Goal: Browse casually

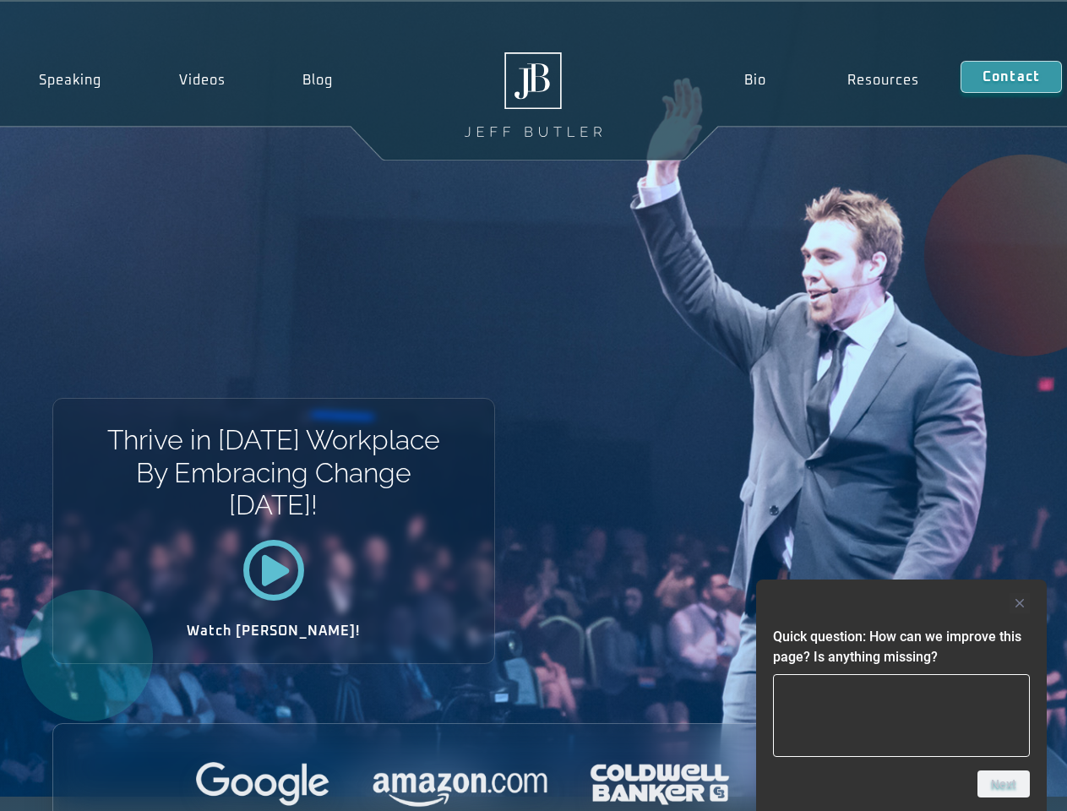
click at [533, 406] on div "Thrive in [DATE] Workplace By Embracing Change [DATE]! Watch [PERSON_NAME]!" at bounding box center [533, 399] width 1067 height 795
click at [901, 603] on div at bounding box center [901, 603] width 257 height 20
click at [1004, 784] on div at bounding box center [533, 785] width 961 height 46
